Goal: Find specific fact: Find specific fact

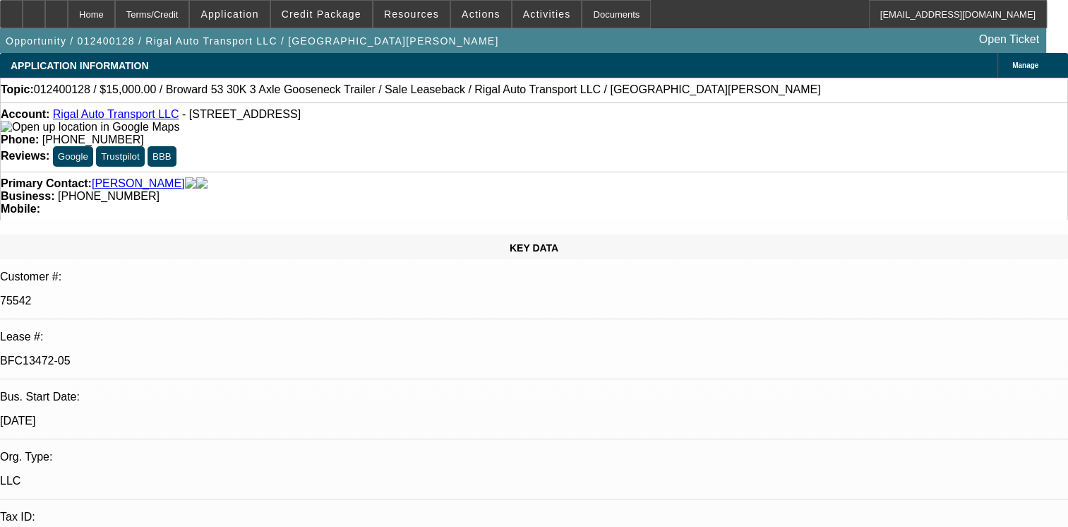
select select "0"
select select "2"
select select "0"
select select "2"
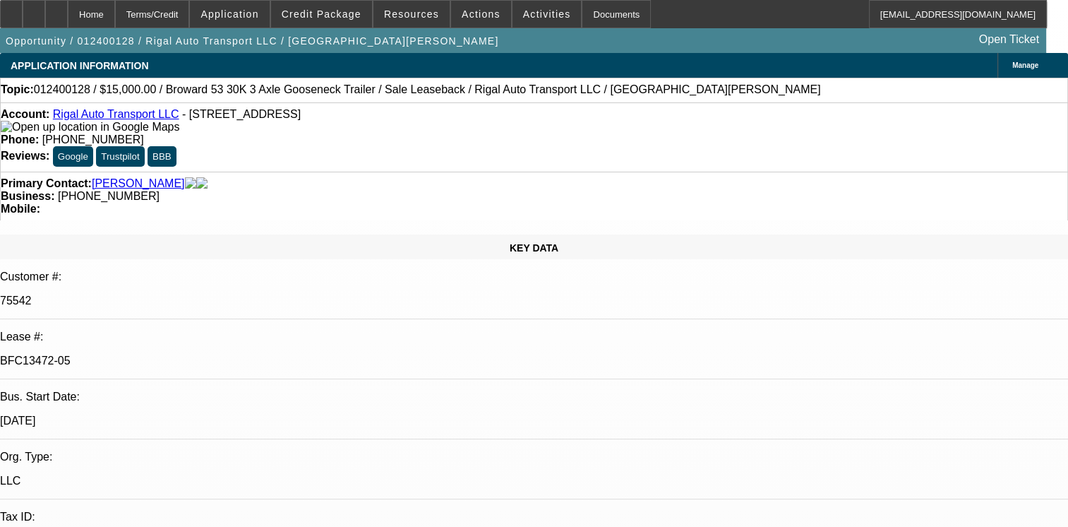
select select "0"
select select "2"
select select "0"
select select "1"
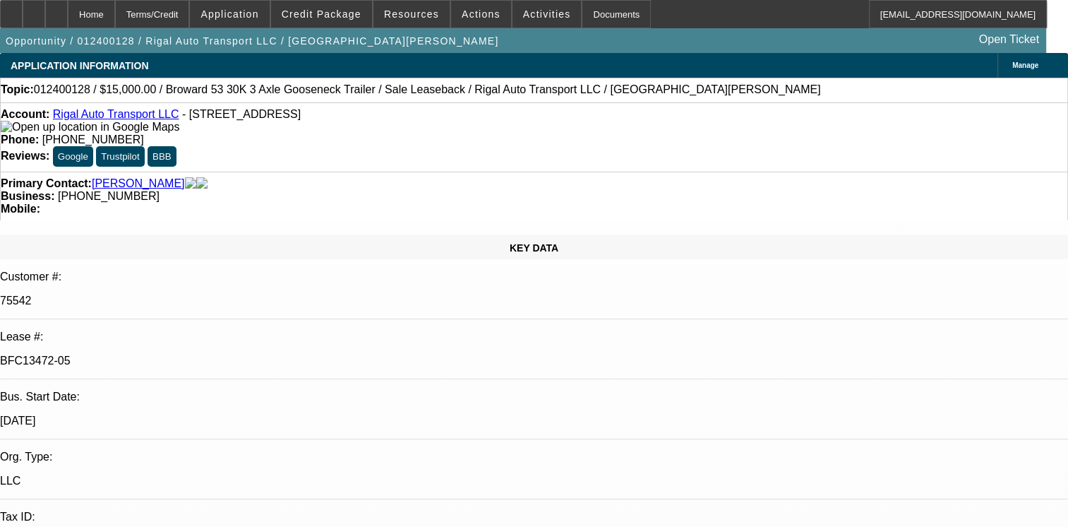
select select "2"
select select "6"
select select "1"
select select "2"
select select "6"
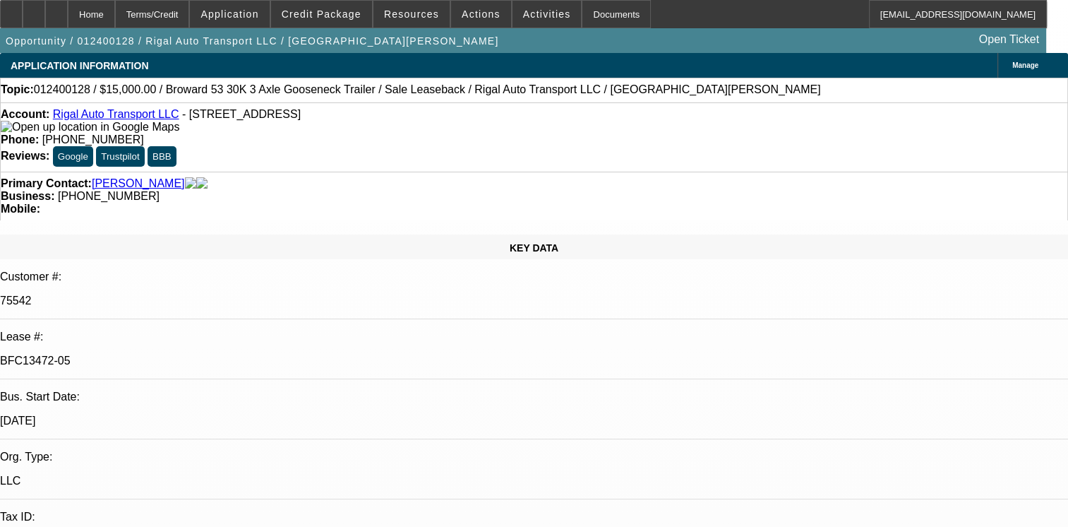
select select "1"
select select "2"
select select "6"
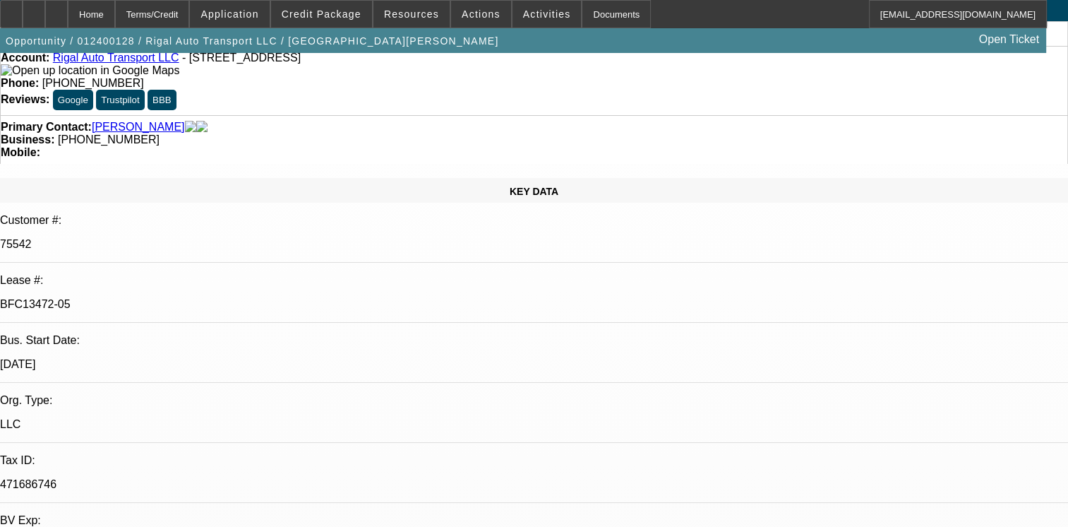
scroll to position [28, 0]
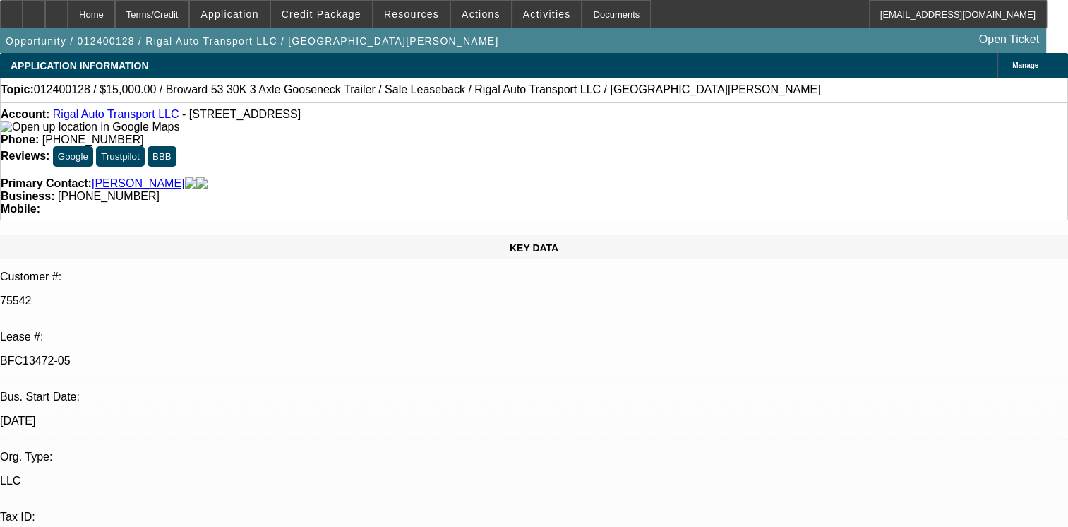
select select "0"
select select "2"
select select "0"
select select "2"
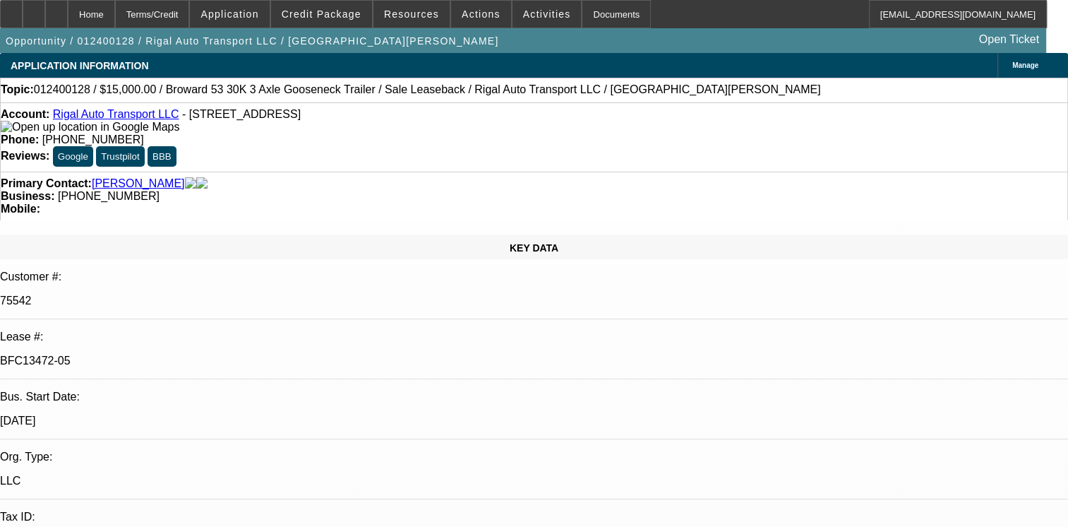
select select "0"
select select "2"
select select "0"
select select "1"
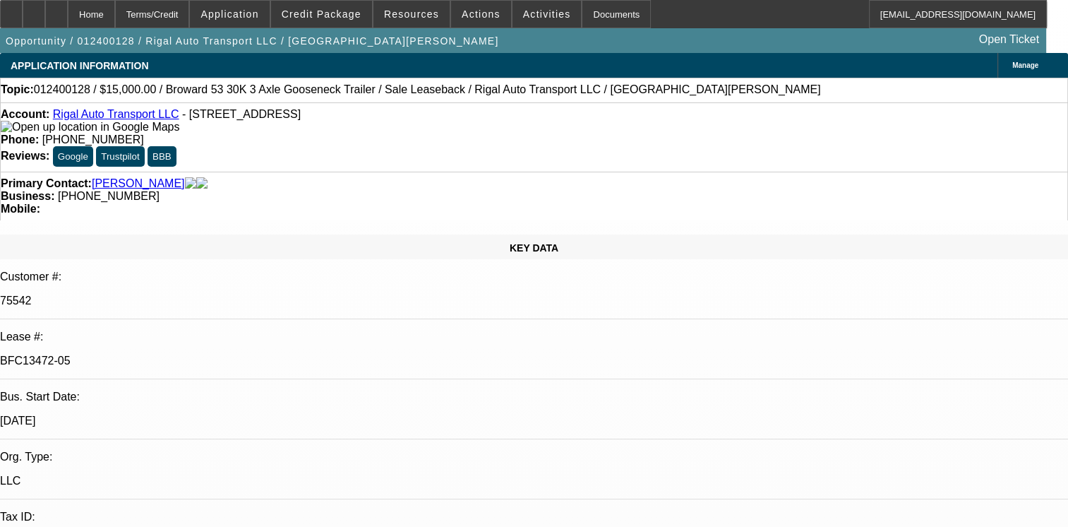
select select "2"
select select "6"
select select "1"
select select "2"
select select "6"
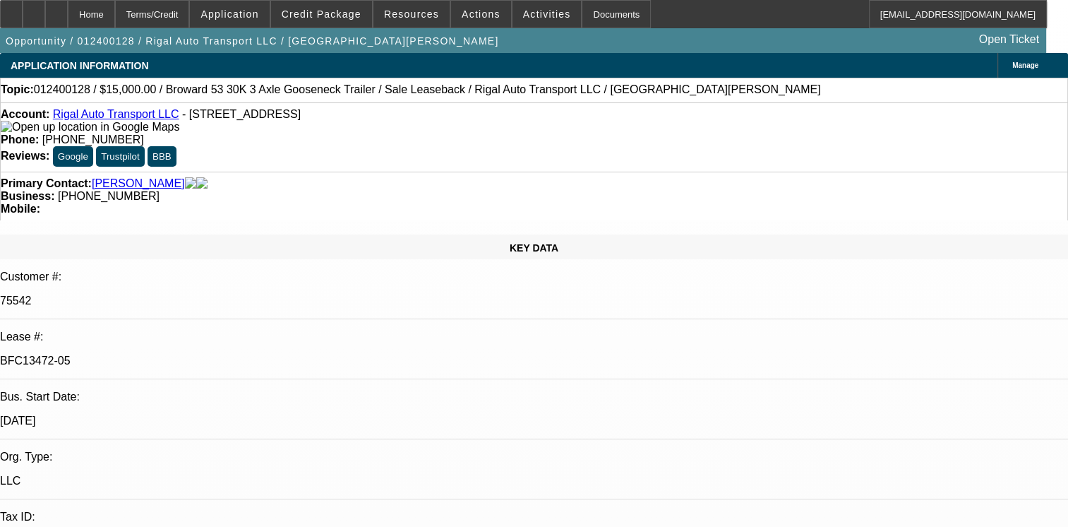
select select "1"
select select "2"
select select "6"
drag, startPoint x: 921, startPoint y: 423, endPoint x: 815, endPoint y: 428, distance: 106.7
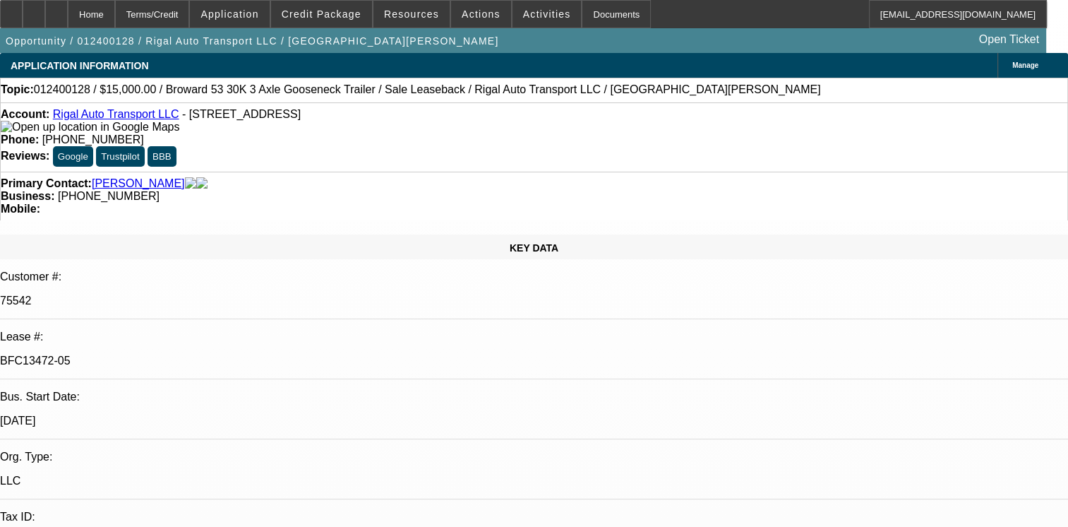
copy p "98 Autran Ave, North Andover, MA 01845"
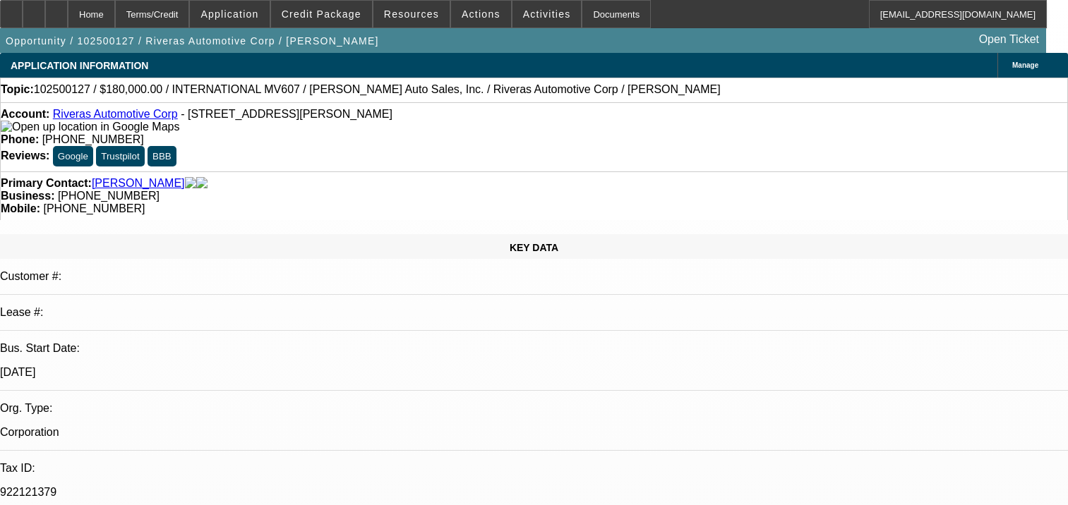
select select "0"
select select "2"
select select "0"
select select "6"
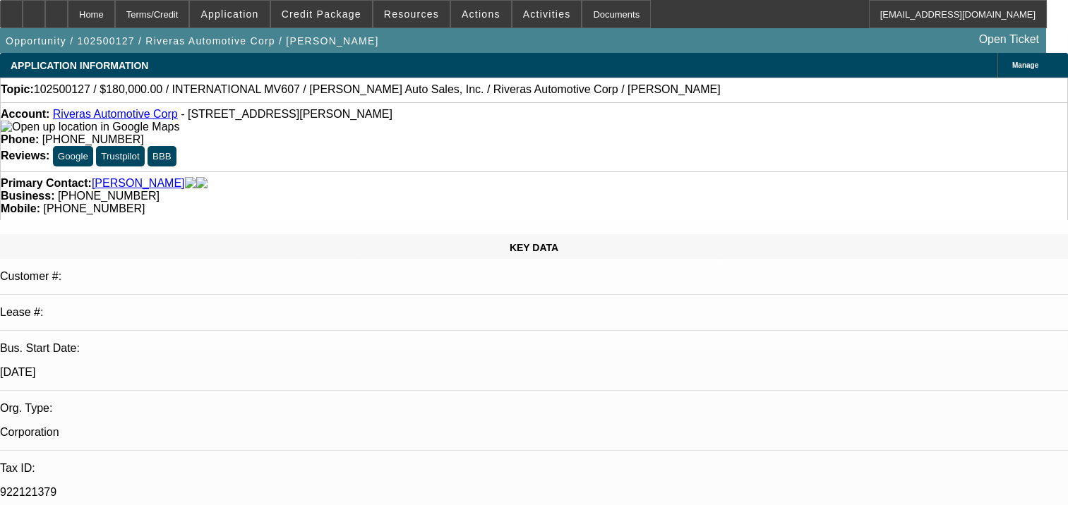
select select "0"
select select "6"
